Goal: Find contact information: Find contact information

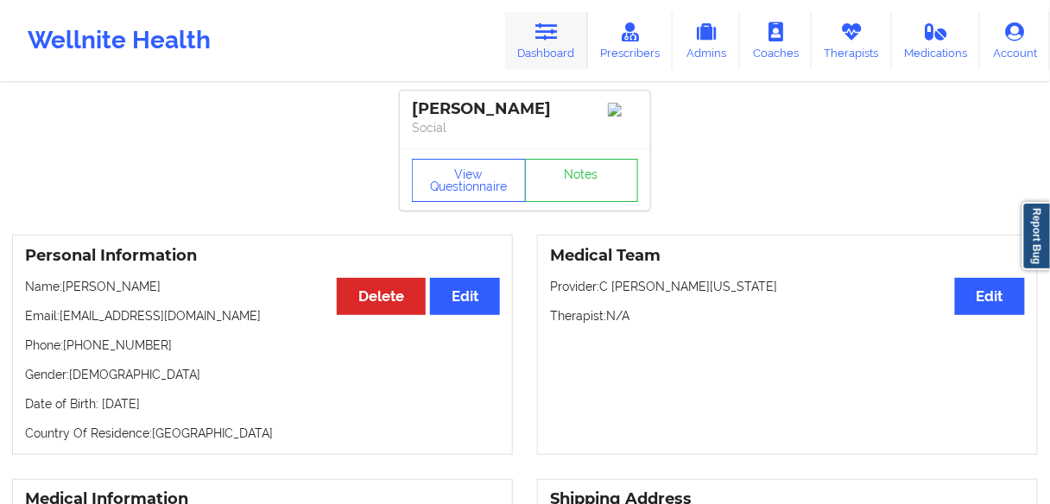
click at [562, 41] on link "Dashboard" at bounding box center [546, 40] width 83 height 57
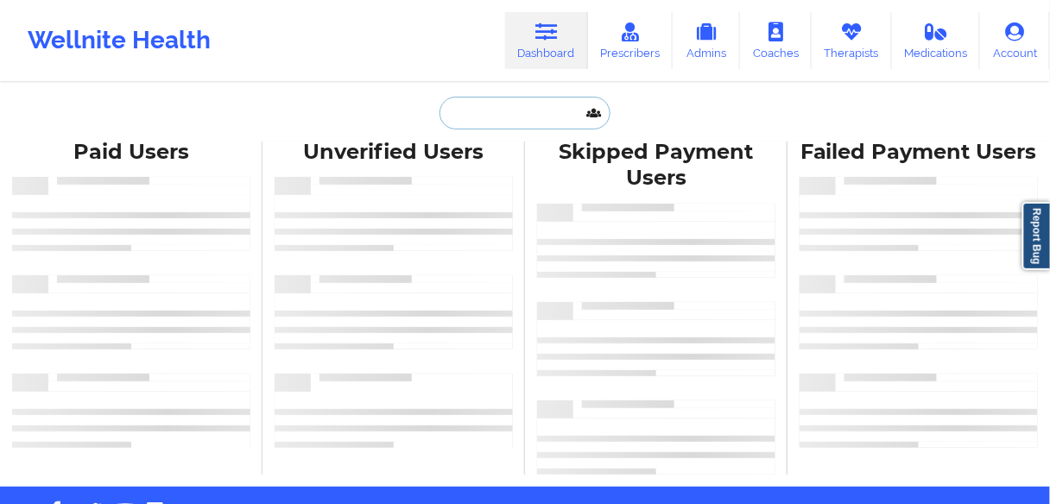
click at [507, 117] on input "text" at bounding box center [524, 113] width 171 height 33
paste input "[PERSON_NAME]"
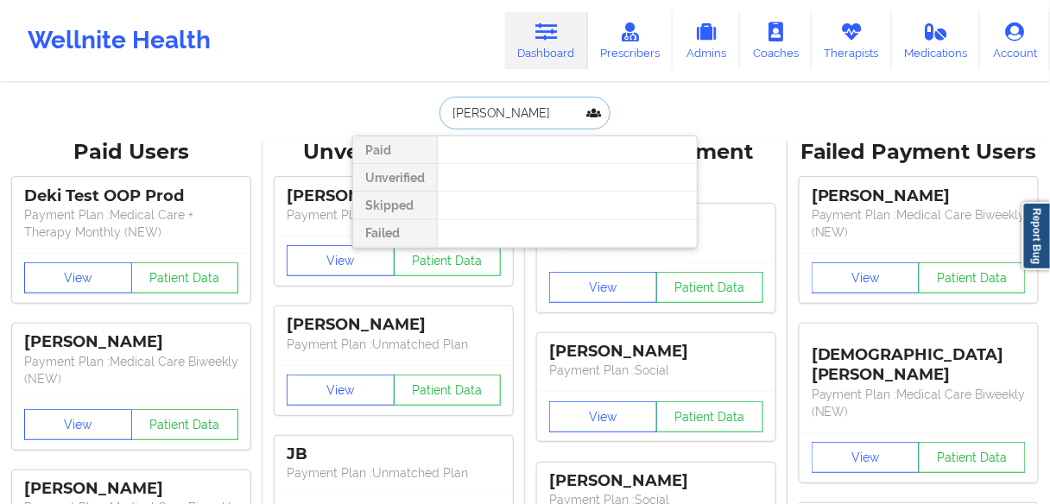
drag, startPoint x: 496, startPoint y: 108, endPoint x: 407, endPoint y: 104, distance: 89.0
click at [407, 104] on div "[PERSON_NAME] Paid Unverified Skipped Failed" at bounding box center [524, 113] width 345 height 33
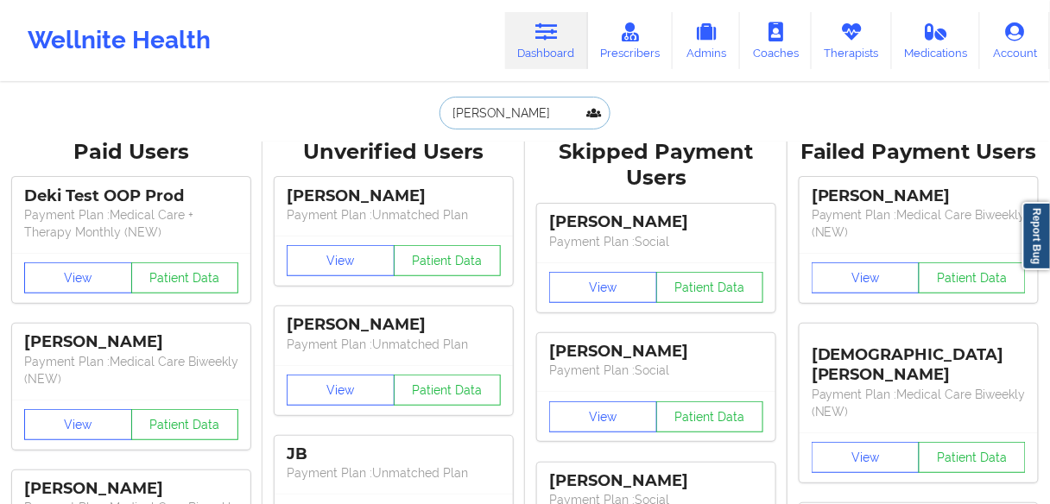
type input "[PERSON_NAME]"
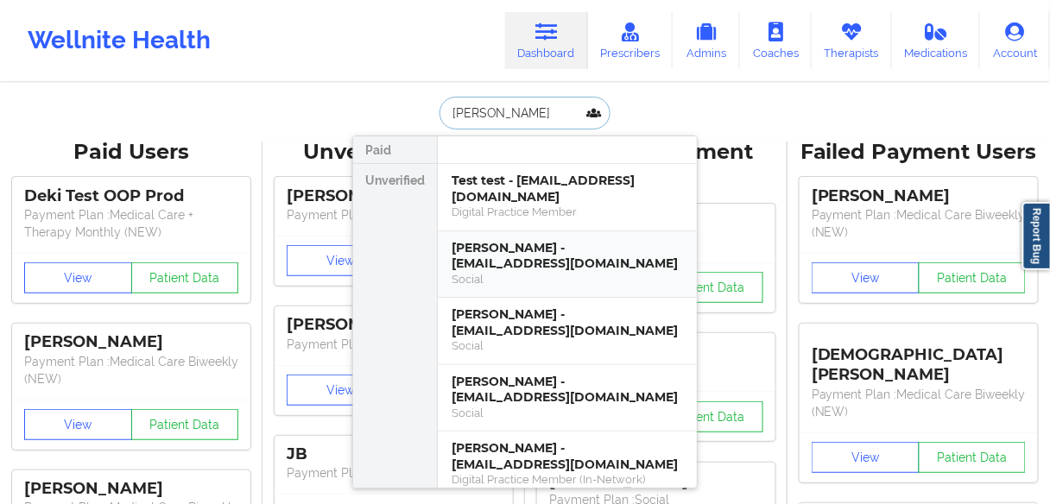
click at [514, 252] on div "[PERSON_NAME] - [EMAIL_ADDRESS][DOMAIN_NAME]" at bounding box center [566, 256] width 231 height 32
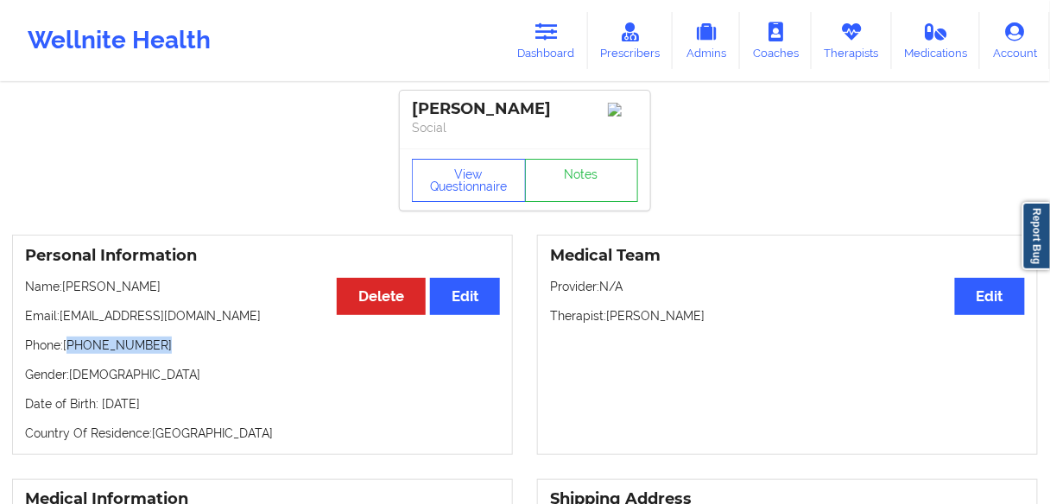
drag, startPoint x: 172, startPoint y: 345, endPoint x: 71, endPoint y: 352, distance: 101.2
click at [71, 352] on p "Phone: [PHONE_NUMBER]" at bounding box center [262, 345] width 475 height 17
copy p "[PHONE_NUMBER]"
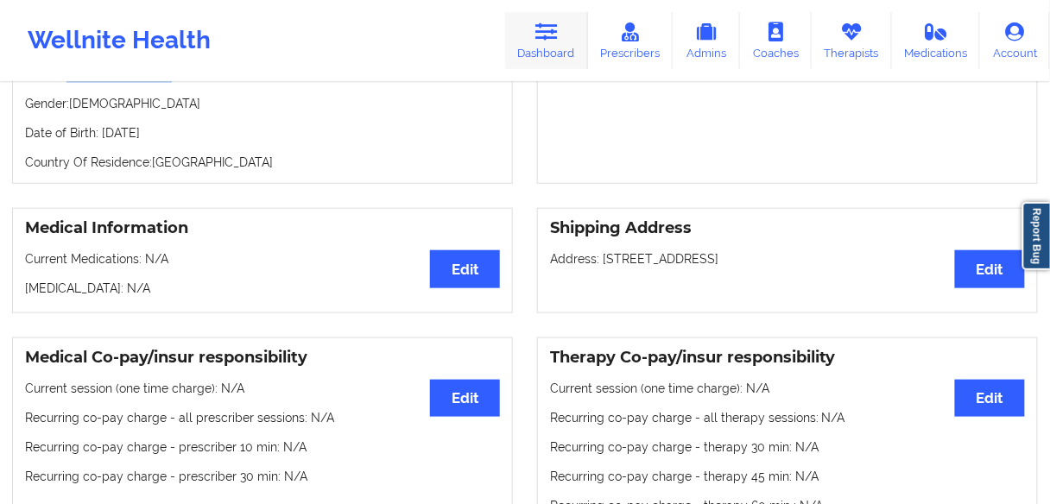
scroll to position [91, 0]
